Goal: Navigation & Orientation: Find specific page/section

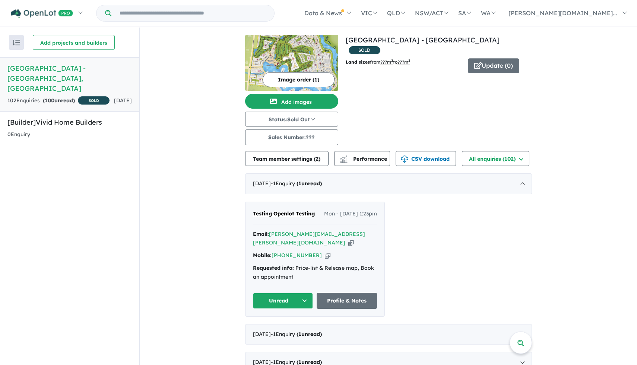
click at [338, 235] on div "Testing Openlot Testing Mon - [DATE] 1:23pm Email: [PERSON_NAME][EMAIL_ADDRESS]…" at bounding box center [314, 259] width 139 height 114
drag, startPoint x: 291, startPoint y: 211, endPoint x: 287, endPoint y: 213, distance: 3.9
click at [267, 216] on span "Testing Openlot Testing" at bounding box center [284, 213] width 62 height 7
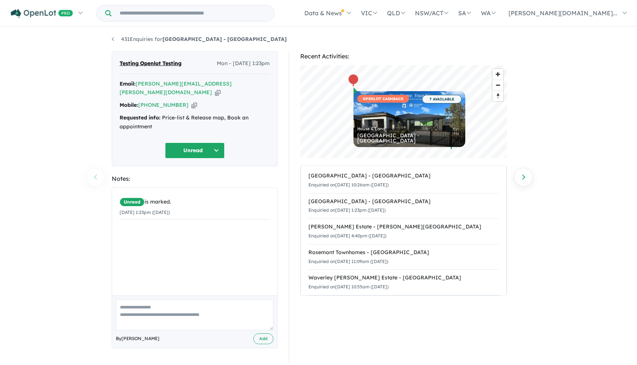
click at [233, 15] on input "Try estate name, suburb, builder or developer" at bounding box center [193, 13] width 160 height 16
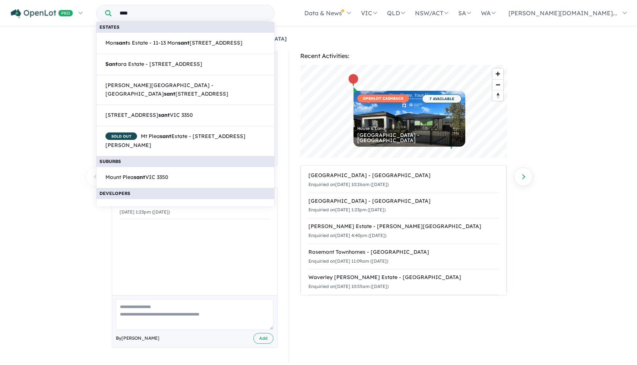
type input "****"
click at [450, 44] on div "431 Enquiries for Sanctuary Lakes Estate - Point Cook Previous enquiry Next enq…" at bounding box center [318, 196] width 424 height 338
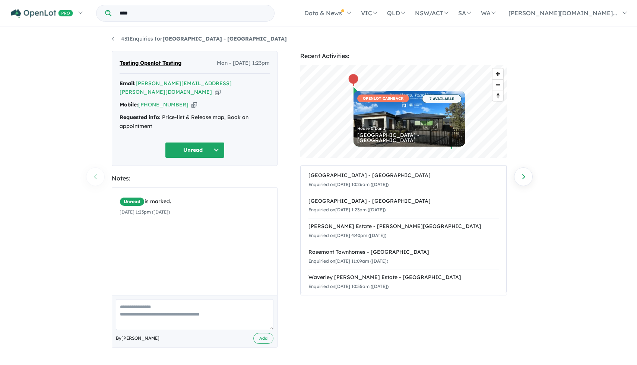
drag, startPoint x: 162, startPoint y: 8, endPoint x: 183, endPoint y: 13, distance: 21.7
click at [183, 13] on input "****" at bounding box center [193, 13] width 160 height 16
click at [113, 39] on link "431 Enquiries for Sanctuary Lakes Estate - Point Cook" at bounding box center [199, 38] width 175 height 7
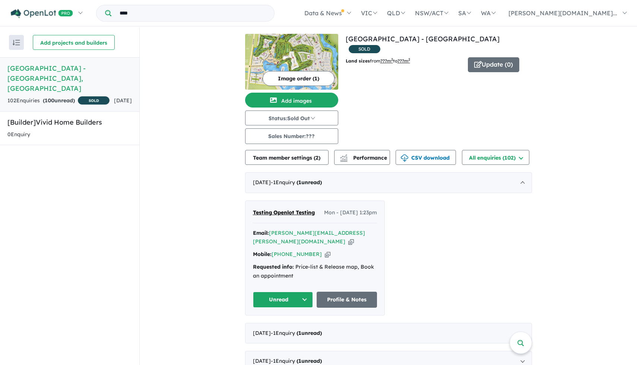
scroll to position [3, 0]
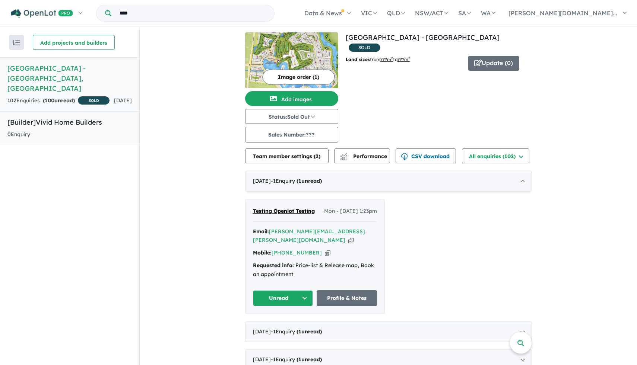
click at [92, 129] on link "[Builder] Vivid Home Builders 0 Enquir y ( 0 unread)" at bounding box center [69, 128] width 139 height 34
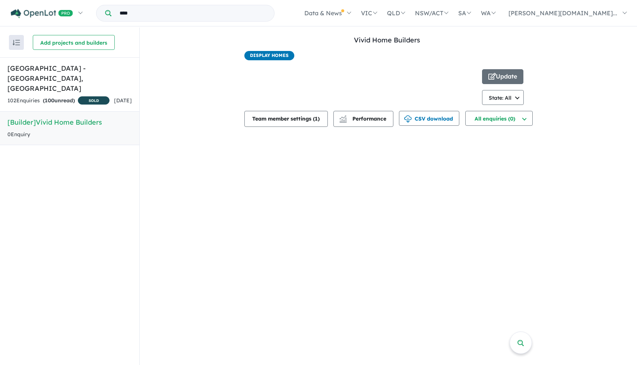
drag, startPoint x: 251, startPoint y: 75, endPoint x: 296, endPoint y: 72, distance: 45.5
click at [296, 72] on div at bounding box center [363, 87] width 238 height 36
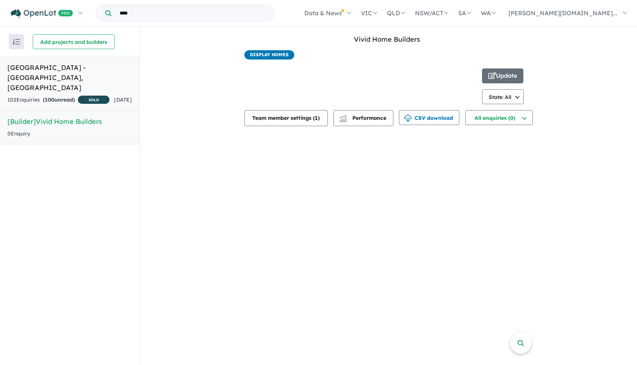
click at [75, 96] on strong "( 100 unread)" at bounding box center [59, 99] width 32 height 7
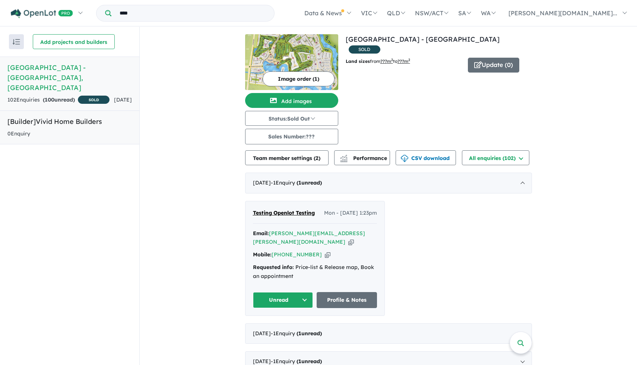
click at [77, 122] on h5 "[Builder] Vivid Home Builders" at bounding box center [69, 122] width 124 height 10
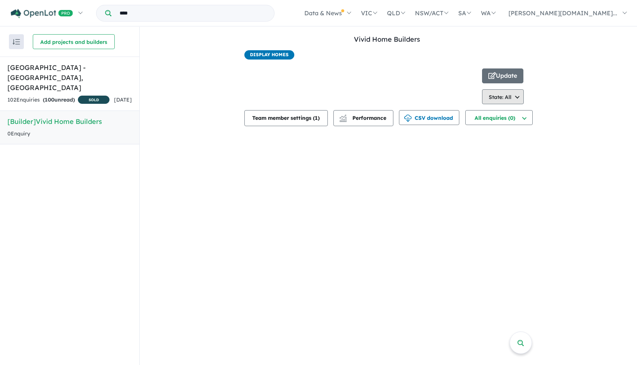
click at [493, 98] on button "State: All" at bounding box center [503, 96] width 42 height 15
click at [501, 98] on button "State: All" at bounding box center [503, 96] width 42 height 15
click at [95, 75] on h5 "Sanctuary Lakes Estate - Point Cook , VIC" at bounding box center [69, 78] width 124 height 30
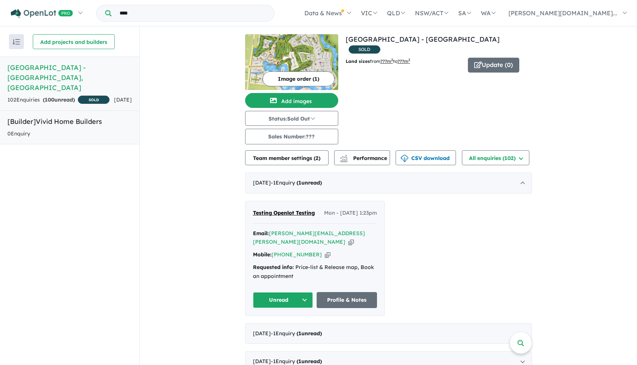
click at [103, 141] on link "[Builder] Vivid Home Builders 0 Enquir y ( 0 unread)" at bounding box center [69, 128] width 139 height 34
